Goal: Information Seeking & Learning: Learn about a topic

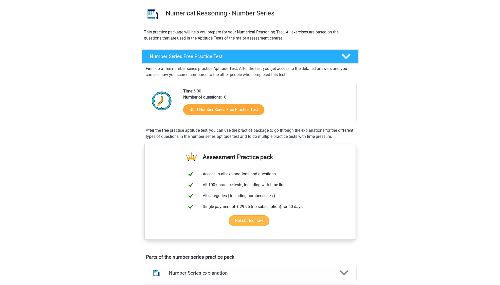
scroll to position [55, 0]
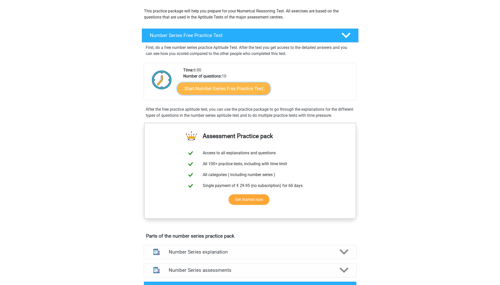
click at [206, 89] on link "Start Number Series Free Practice Test" at bounding box center [223, 88] width 93 height 12
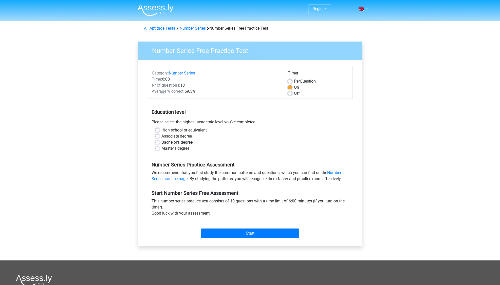
click at [294, 95] on label "Off" at bounding box center [297, 94] width 6 height 6
click at [291, 95] on input "Off" at bounding box center [290, 93] width 4 height 5
radio input "true"
click at [162, 149] on label "Master's degree" at bounding box center [176, 149] width 28 height 6
click at [156, 149] on input "Master's degree" at bounding box center [157, 148] width 4 height 5
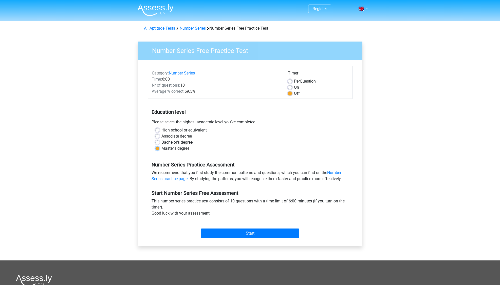
radio input "true"
click at [243, 235] on input "Start" at bounding box center [250, 234] width 99 height 10
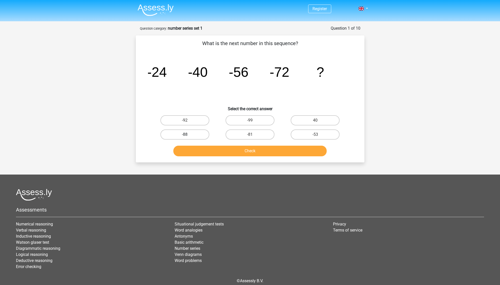
click at [197, 131] on label "-88" at bounding box center [185, 135] width 49 height 10
click at [188, 135] on input "-88" at bounding box center [186, 136] width 3 height 3
radio input "true"
click at [243, 150] on button "Check" at bounding box center [249, 151] width 153 height 11
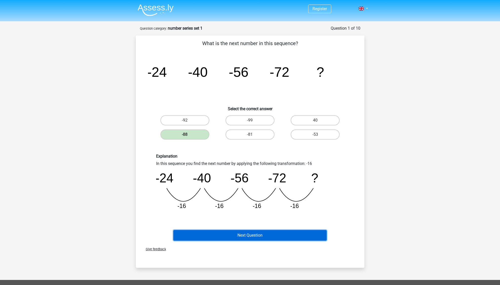
click at [248, 235] on button "Next Question" at bounding box center [249, 235] width 153 height 11
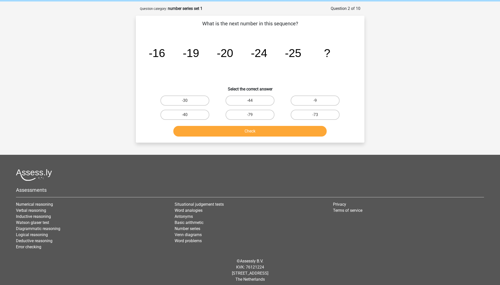
scroll to position [23, 0]
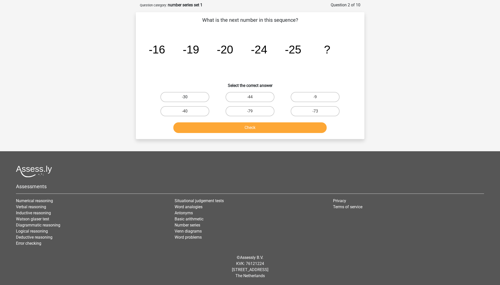
click at [185, 101] on label "-30" at bounding box center [185, 97] width 49 height 10
click at [185, 100] on input "-30" at bounding box center [186, 98] width 3 height 3
radio input "true"
click at [242, 130] on button "Check" at bounding box center [249, 128] width 153 height 11
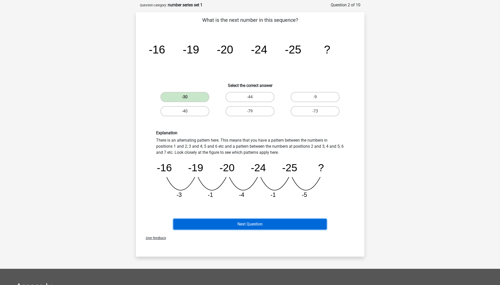
click at [260, 226] on button "Next Question" at bounding box center [249, 224] width 153 height 11
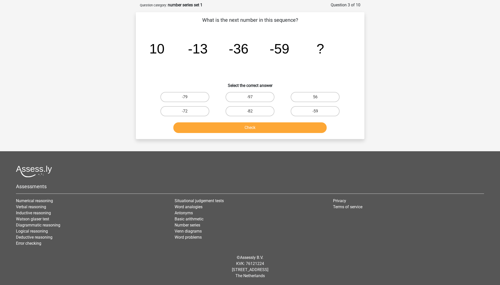
click at [252, 111] on input "-82" at bounding box center [251, 112] width 3 height 3
radio input "true"
click at [262, 129] on button "Check" at bounding box center [249, 128] width 153 height 11
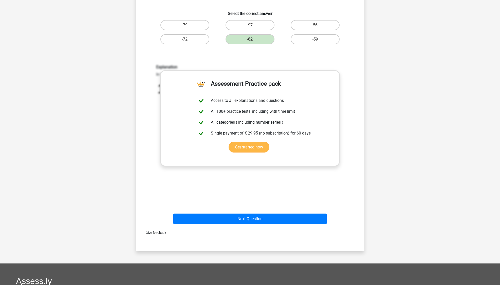
scroll to position [117, 0]
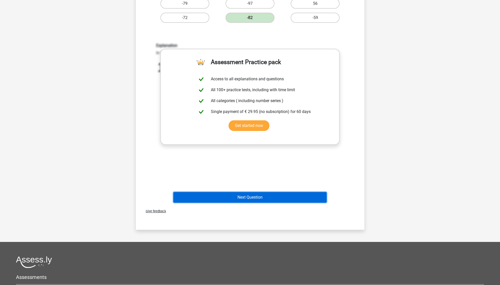
click at [252, 197] on button "Next Question" at bounding box center [249, 197] width 153 height 11
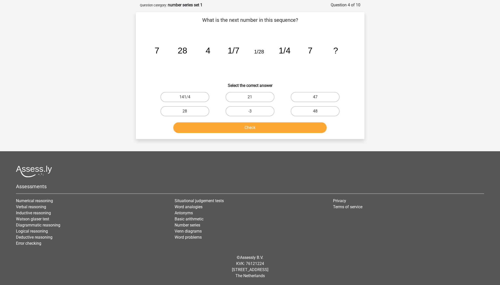
click at [278, 76] on icon "image/svg+xml 7 28 4 1/7 1/28 1/4 7 ?" at bounding box center [250, 53] width 204 height 51
click at [193, 112] on label "28" at bounding box center [185, 111] width 49 height 10
click at [188, 112] on input "28" at bounding box center [186, 112] width 3 height 3
radio input "true"
click at [244, 126] on button "Check" at bounding box center [249, 128] width 153 height 11
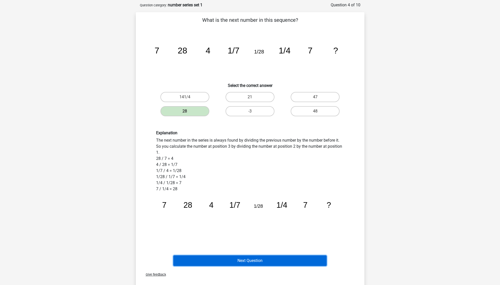
click at [256, 260] on button "Next Question" at bounding box center [249, 261] width 153 height 11
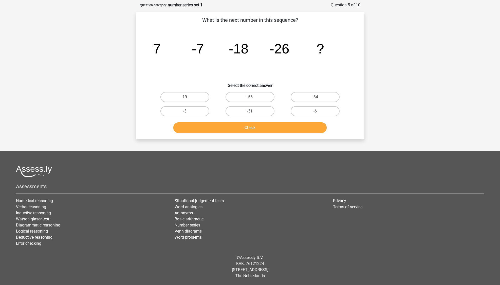
click at [258, 111] on label "-31" at bounding box center [250, 111] width 49 height 10
click at [253, 111] on input "-31" at bounding box center [251, 112] width 3 height 3
radio input "true"
click at [273, 129] on button "Check" at bounding box center [249, 128] width 153 height 11
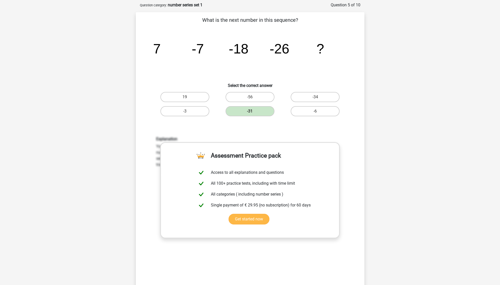
scroll to position [137, 0]
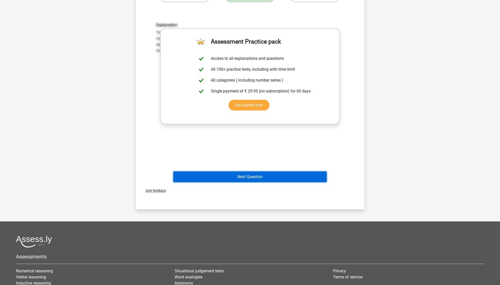
click at [267, 175] on button "Next Question" at bounding box center [249, 177] width 153 height 11
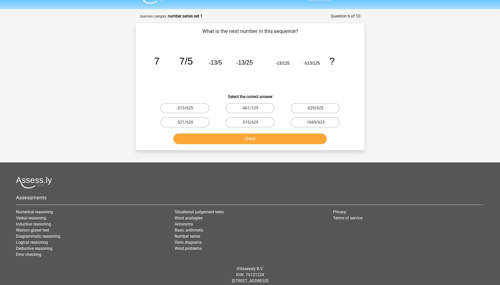
scroll to position [0, 0]
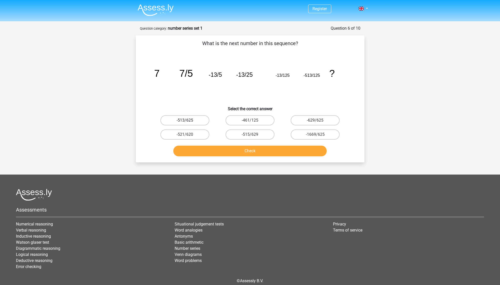
click at [183, 121] on label "-513/625" at bounding box center [185, 120] width 49 height 10
click at [185, 121] on input "-513/625" at bounding box center [186, 121] width 3 height 3
radio input "true"
click at [240, 150] on button "Check" at bounding box center [249, 151] width 153 height 11
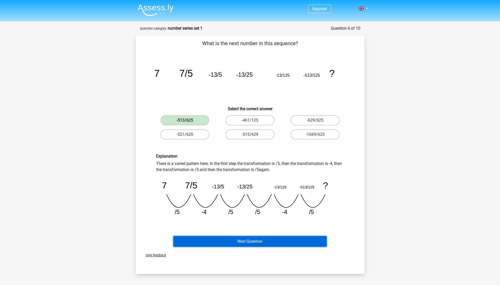
click at [240, 242] on button "Next Question" at bounding box center [249, 241] width 153 height 11
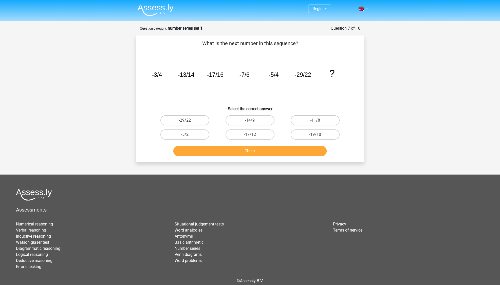
scroll to position [23, 0]
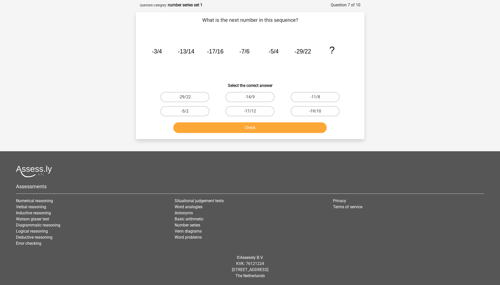
click at [149, 37] on icon "image/svg+xml -3/4 -13/14 -17/16 -7/6 -5/4 -29/22 ?" at bounding box center [250, 53] width 204 height 51
